Goal: Obtain resource: Download file/media

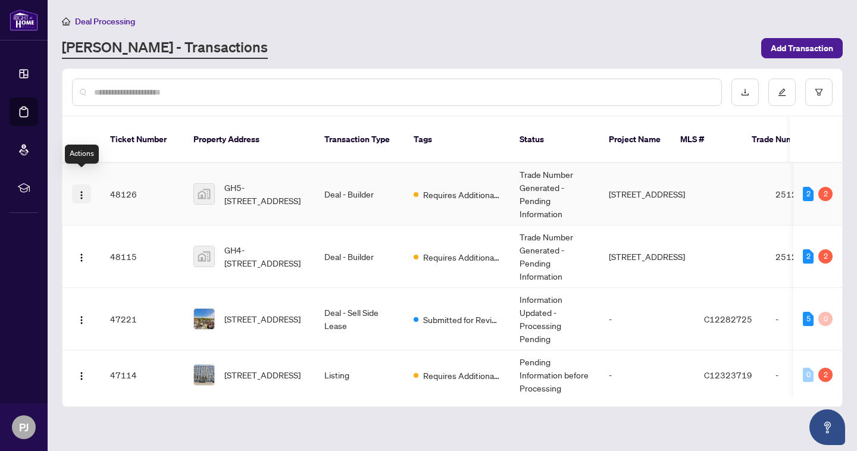
click at [83, 190] on img "button" at bounding box center [82, 195] width 10 height 10
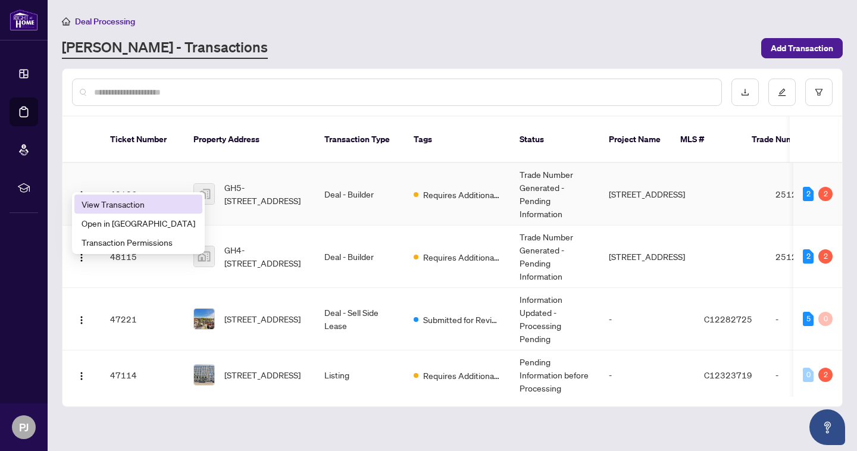
click at [101, 205] on span "View Transaction" at bounding box center [139, 204] width 114 height 13
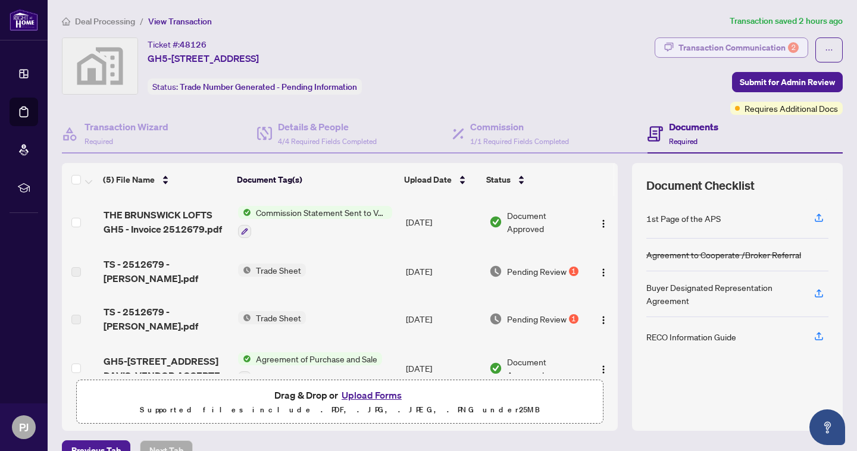
click at [737, 43] on div "Transaction Communication 2" at bounding box center [739, 47] width 120 height 19
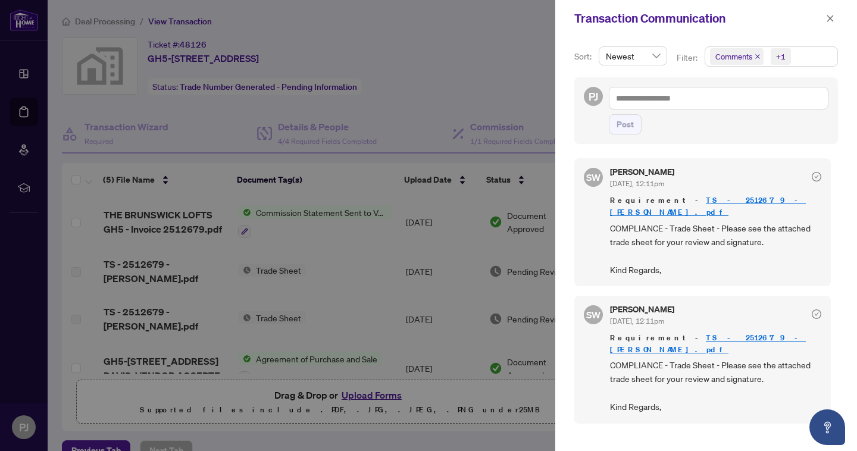
click at [682, 198] on link "TS - 2512679 - Paul.pdf" at bounding box center [708, 206] width 196 height 22
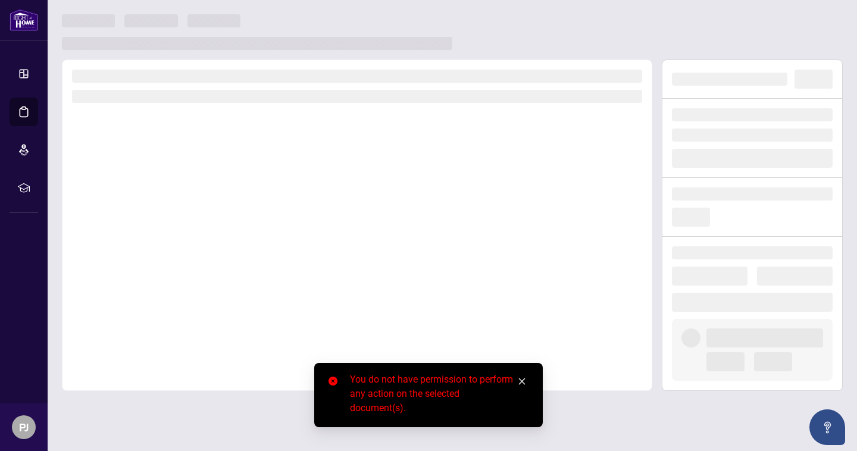
click at [519, 380] on icon "close" at bounding box center [522, 381] width 8 height 8
